Goal: Task Accomplishment & Management: Use online tool/utility

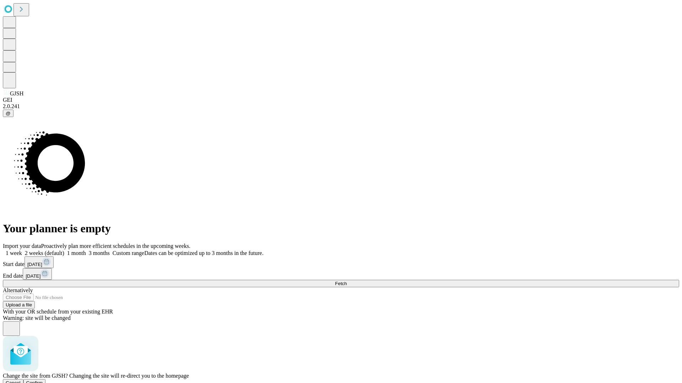
click at [43, 381] on span "Confirm" at bounding box center [34, 383] width 17 height 5
click at [86, 250] on label "1 month" at bounding box center [75, 253] width 22 height 6
click at [347, 281] on span "Fetch" at bounding box center [341, 283] width 12 height 5
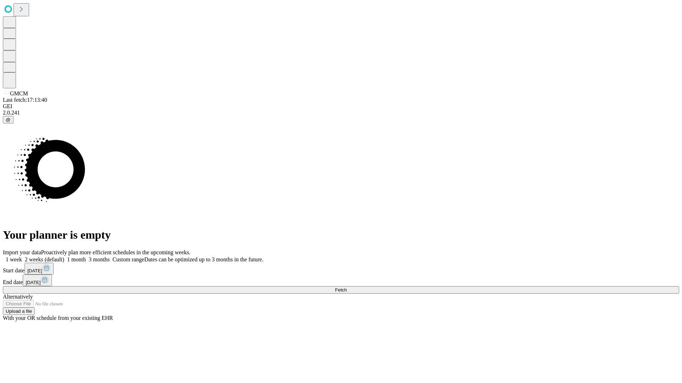
click at [86, 257] on label "1 month" at bounding box center [75, 260] width 22 height 6
click at [347, 288] on span "Fetch" at bounding box center [341, 290] width 12 height 5
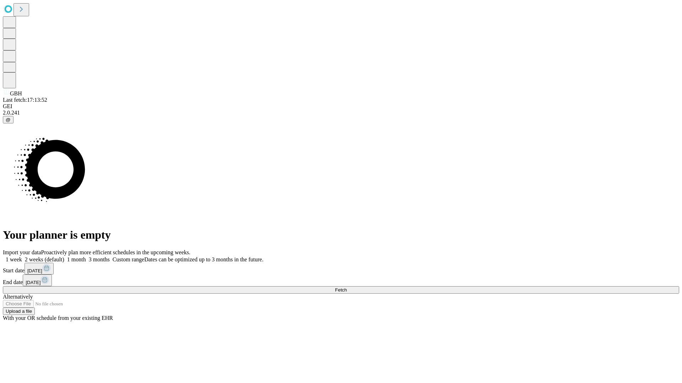
click at [86, 257] on label "1 month" at bounding box center [75, 260] width 22 height 6
click at [347, 288] on span "Fetch" at bounding box center [341, 290] width 12 height 5
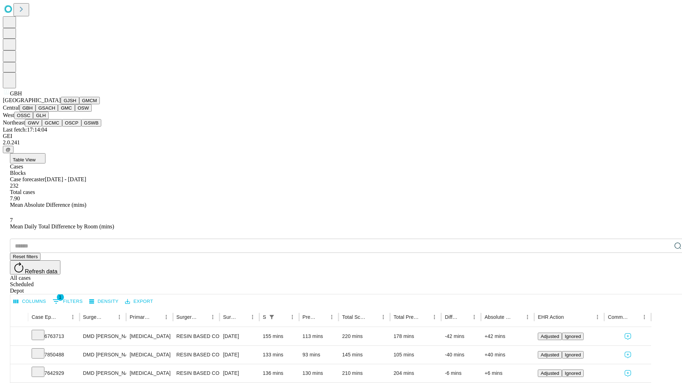
click at [55, 112] on button "GSACH" at bounding box center [47, 107] width 22 height 7
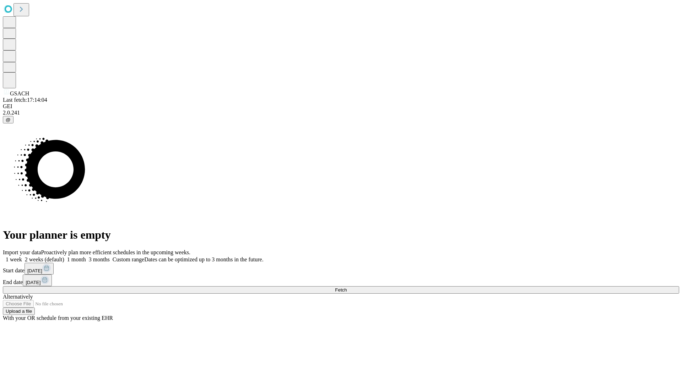
click at [347, 288] on span "Fetch" at bounding box center [341, 290] width 12 height 5
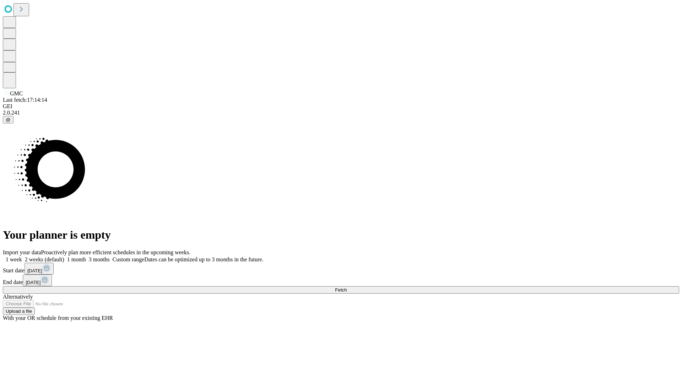
click at [86, 257] on label "1 month" at bounding box center [75, 260] width 22 height 6
click at [347, 288] on span "Fetch" at bounding box center [341, 290] width 12 height 5
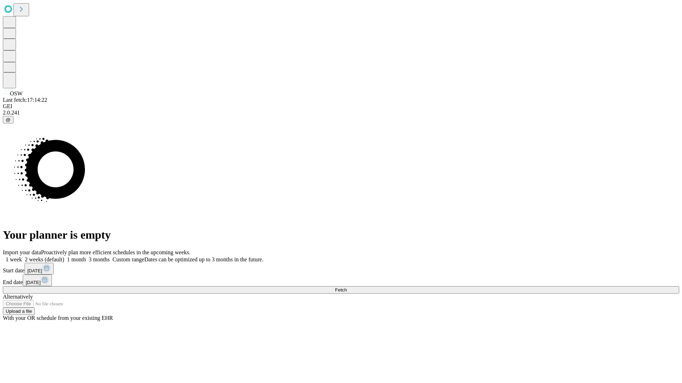
click at [86, 257] on label "1 month" at bounding box center [75, 260] width 22 height 6
click at [347, 288] on span "Fetch" at bounding box center [341, 290] width 12 height 5
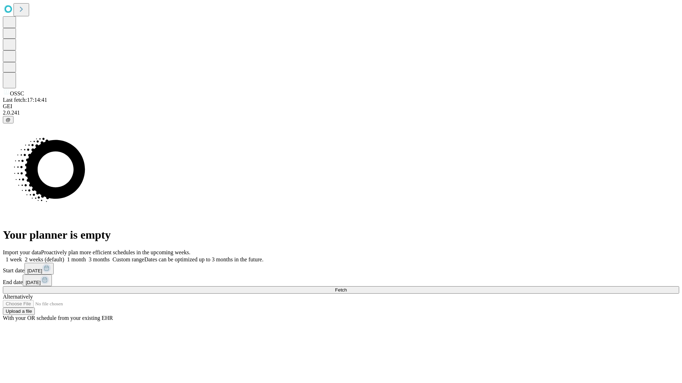
click at [347, 288] on span "Fetch" at bounding box center [341, 290] width 12 height 5
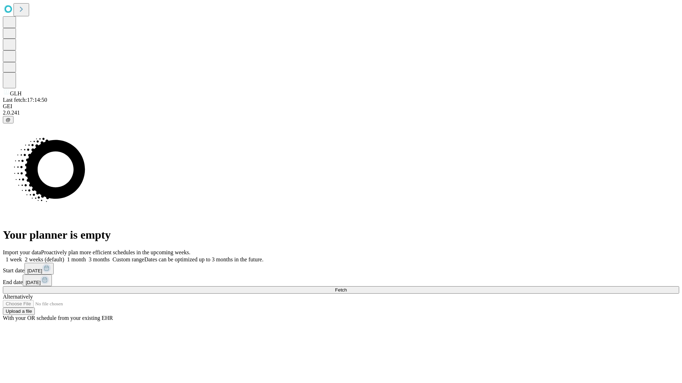
click at [86, 257] on label "1 month" at bounding box center [75, 260] width 22 height 6
click at [347, 288] on span "Fetch" at bounding box center [341, 290] width 12 height 5
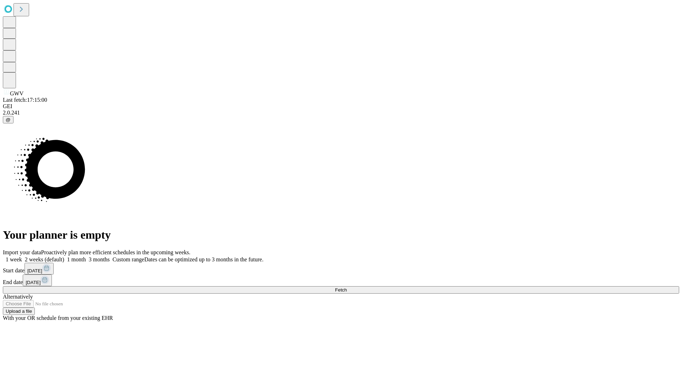
click at [86, 257] on label "1 month" at bounding box center [75, 260] width 22 height 6
click at [347, 288] on span "Fetch" at bounding box center [341, 290] width 12 height 5
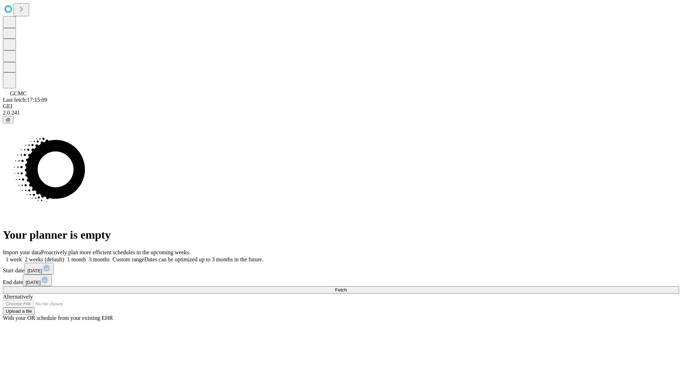
click at [347, 288] on span "Fetch" at bounding box center [341, 290] width 12 height 5
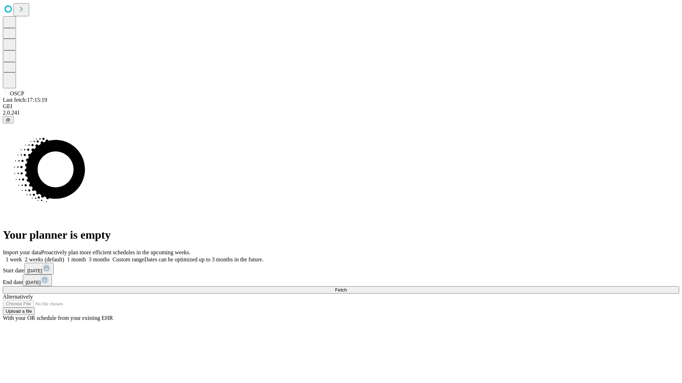
click at [86, 257] on label "1 month" at bounding box center [75, 260] width 22 height 6
click at [347, 288] on span "Fetch" at bounding box center [341, 290] width 12 height 5
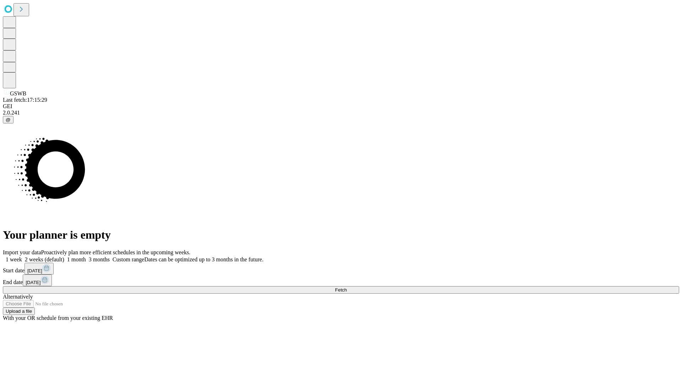
click at [86, 257] on label "1 month" at bounding box center [75, 260] width 22 height 6
click at [347, 288] on span "Fetch" at bounding box center [341, 290] width 12 height 5
